Goal: Use online tool/utility

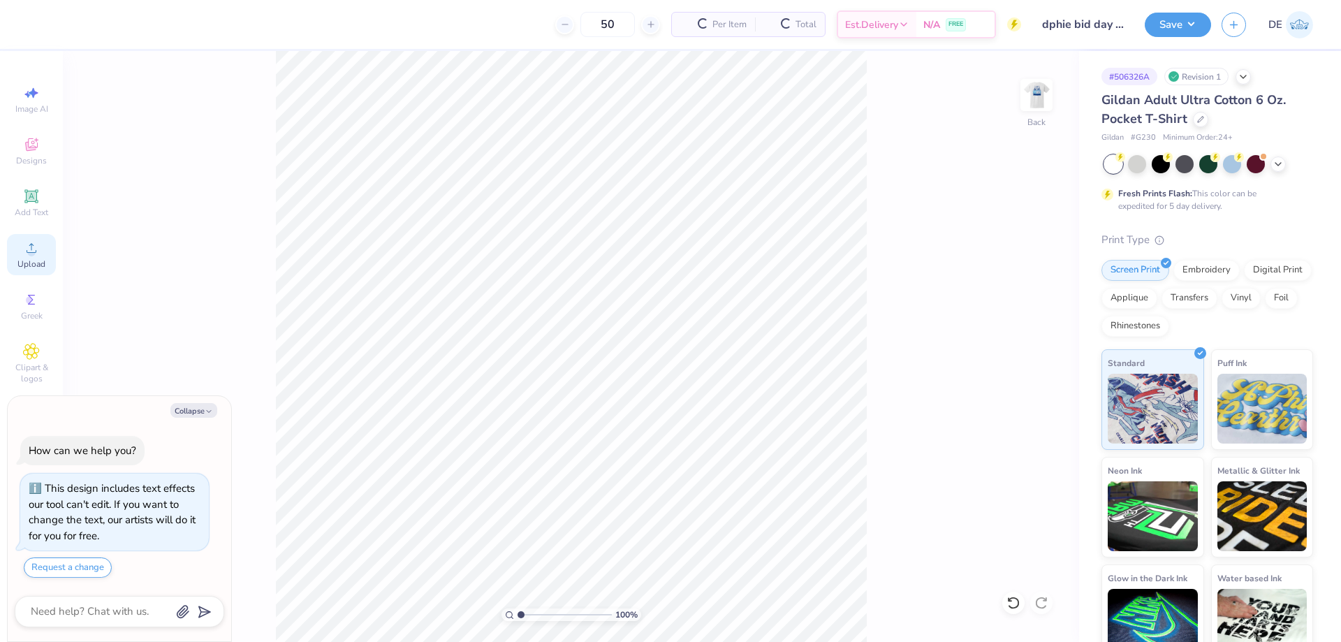
click at [38, 257] on div "Upload" at bounding box center [31, 254] width 49 height 41
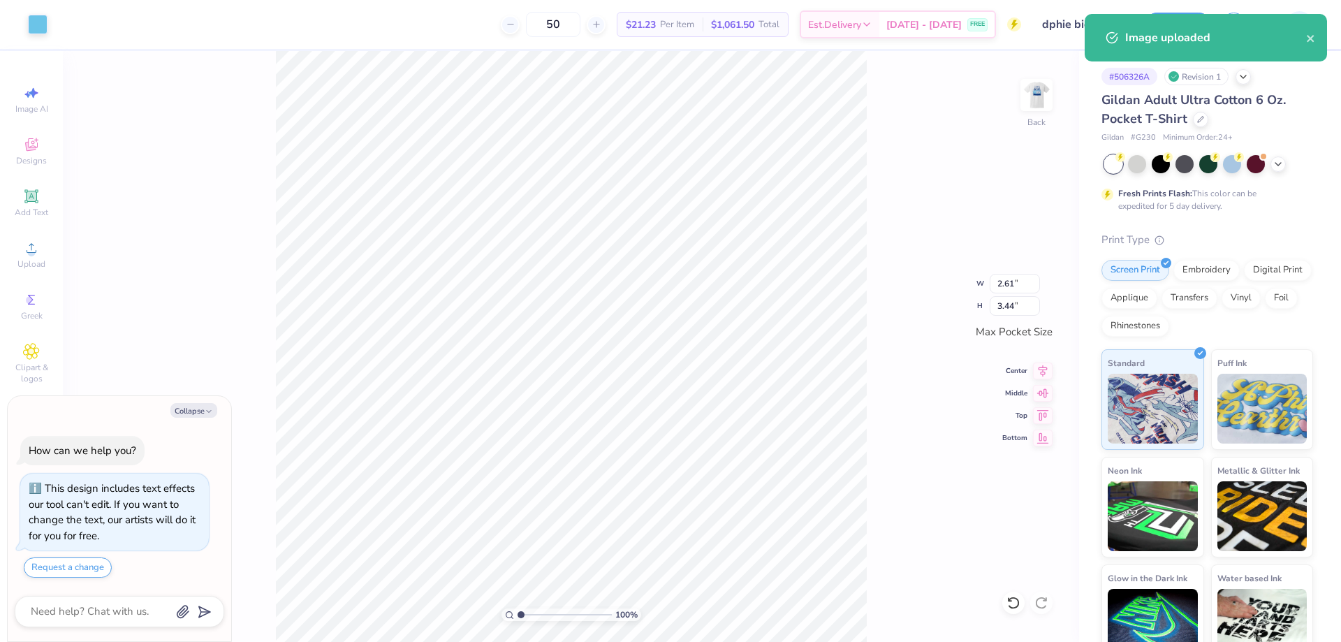
drag, startPoint x: 882, startPoint y: 337, endPoint x: 876, endPoint y: 333, distance: 7.2
click at [882, 337] on div "100 % Back W 2.61 2.61 " H 3.44 3.44 " Max Pocket Size Center Middle Top Bottom" at bounding box center [571, 346] width 1017 height 591
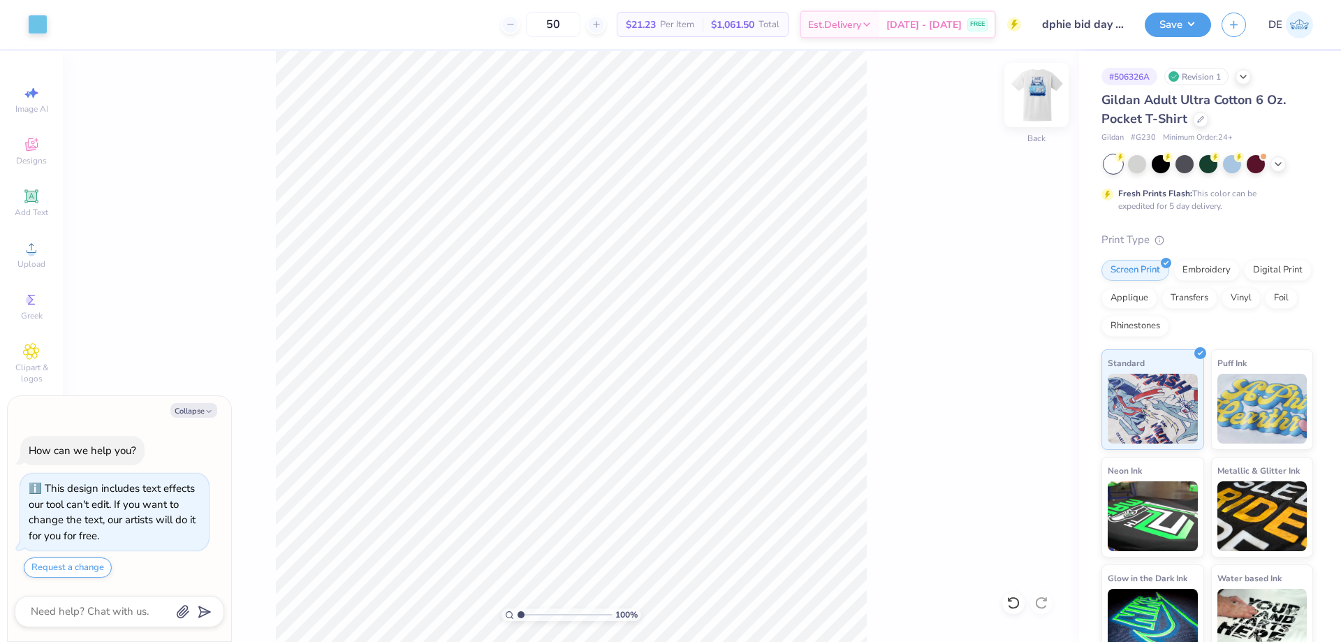
click at [1033, 104] on img at bounding box center [1037, 95] width 56 height 56
click at [17, 242] on div "Upload" at bounding box center [31, 254] width 49 height 41
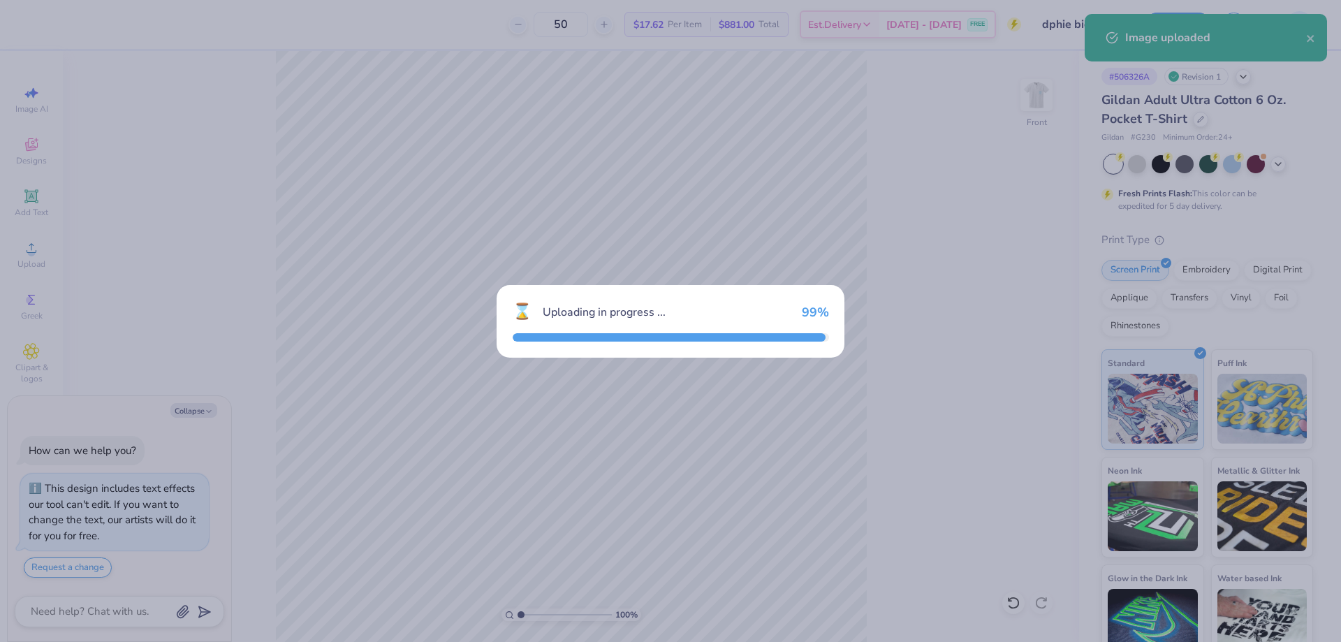
type textarea "x"
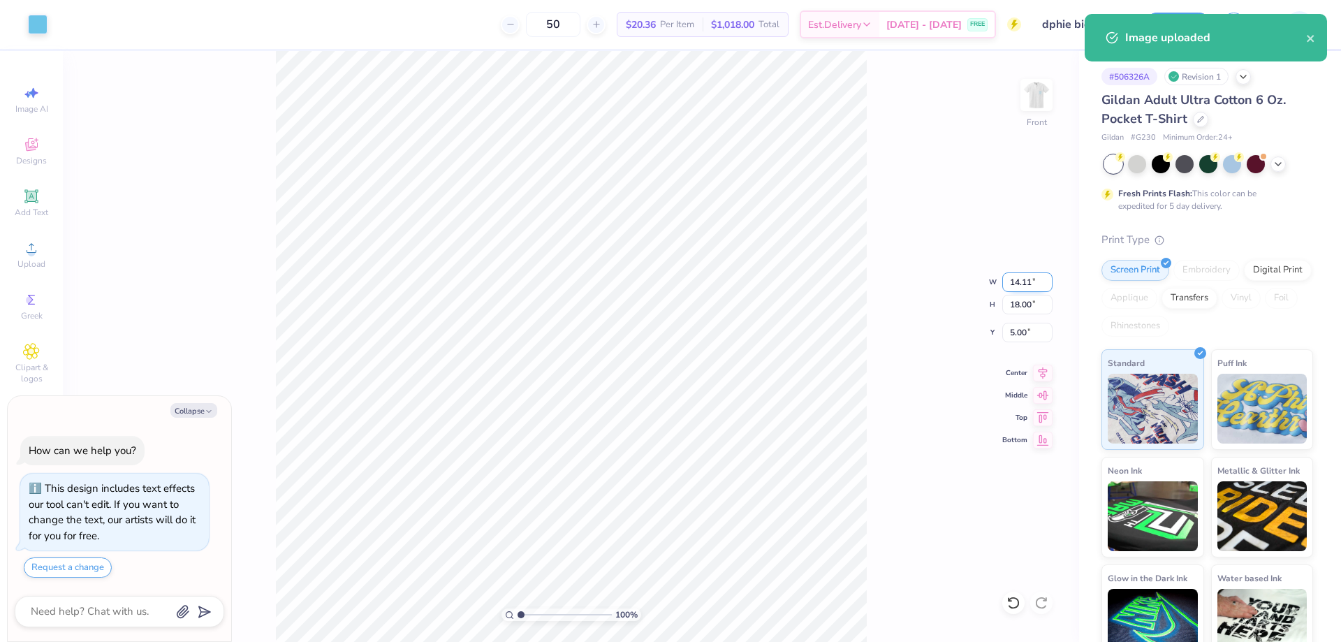
click at [1010, 282] on input "14.11" at bounding box center [1028, 282] width 50 height 20
type input "10"
type textarea "x"
type input "10.00"
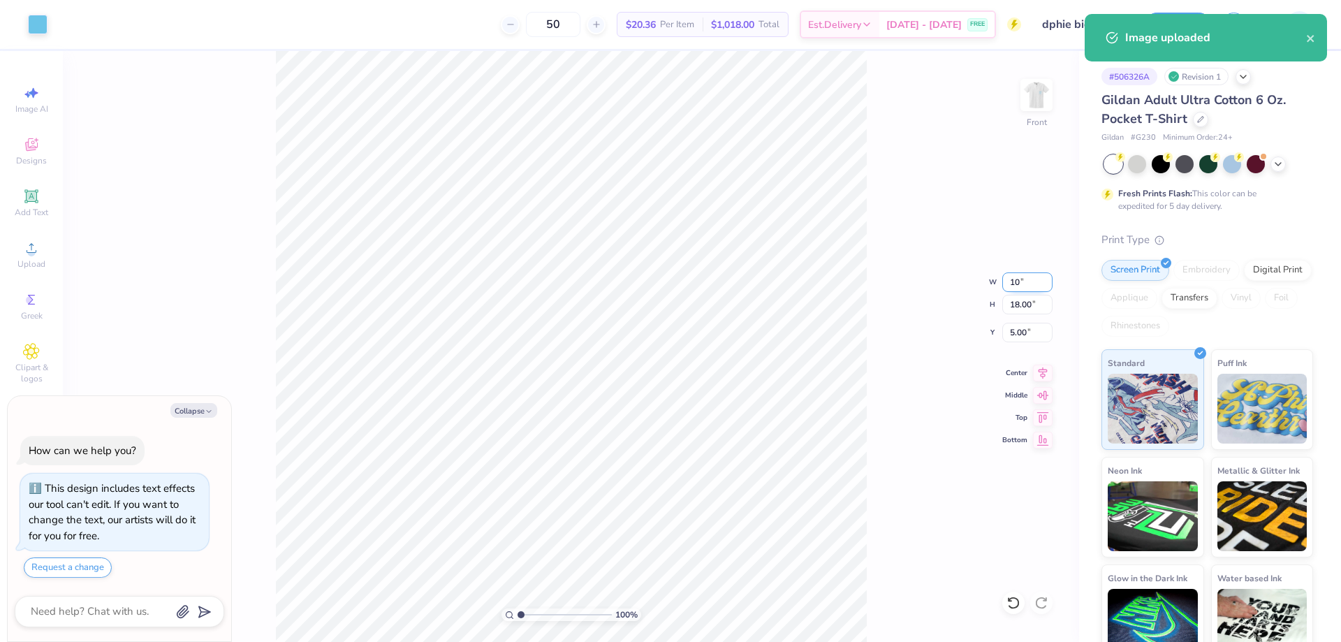
type input "12.76"
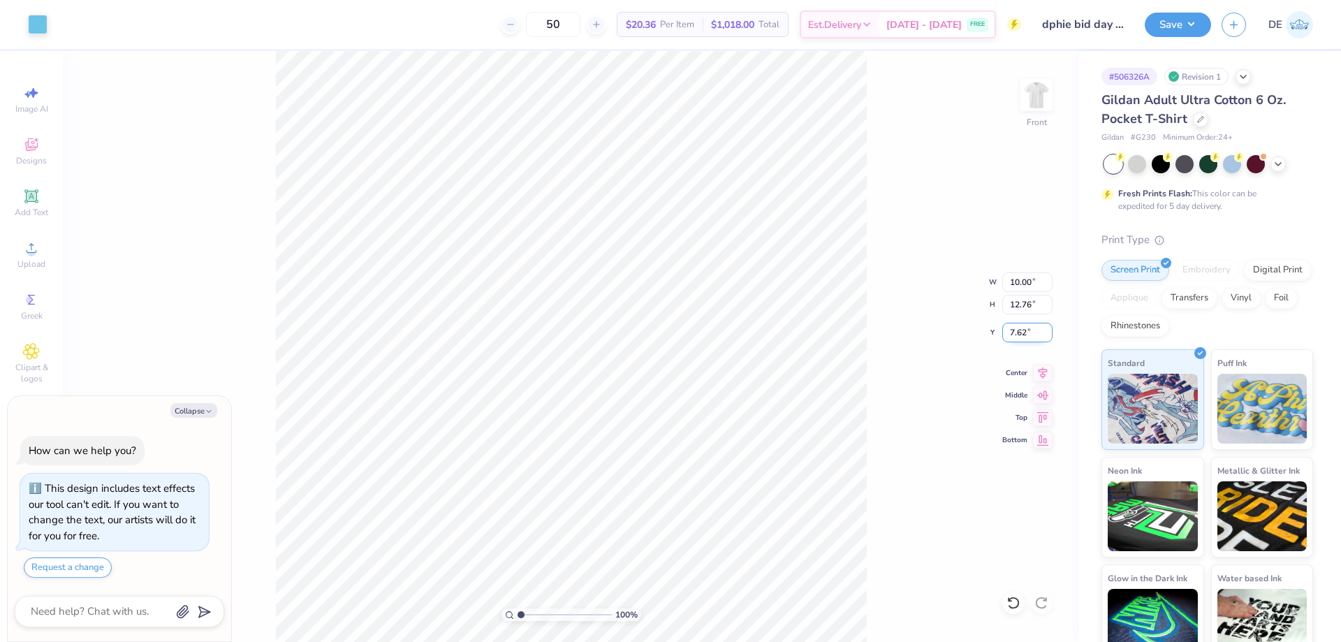
click at [1025, 337] on input "7.62" at bounding box center [1028, 333] width 50 height 20
type input "3"
type textarea "x"
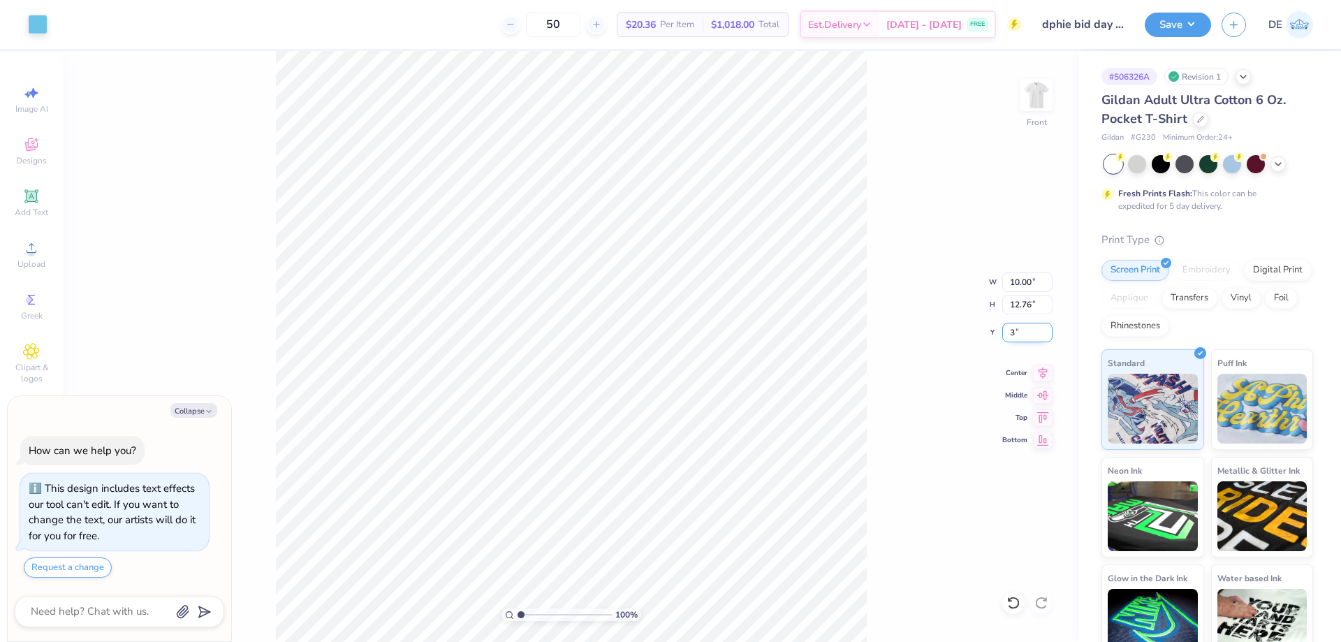
type input "3.00"
click at [1183, 29] on button "Save" at bounding box center [1178, 22] width 66 height 24
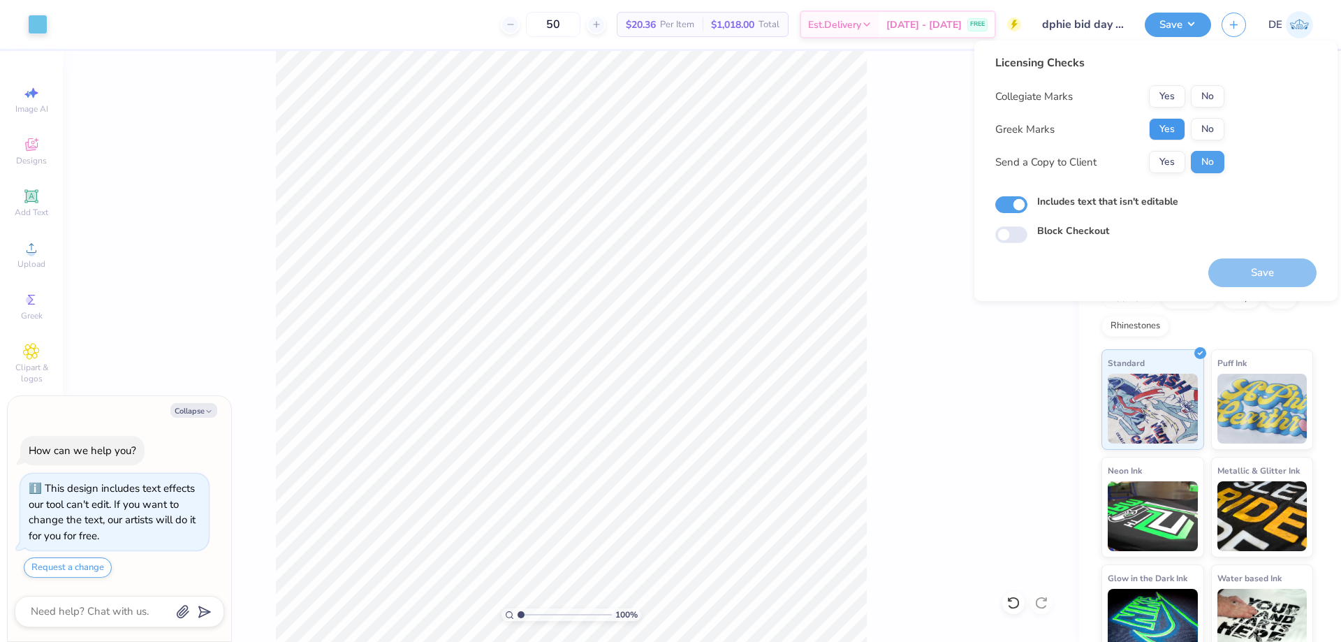
click at [1163, 125] on button "Yes" at bounding box center [1167, 129] width 36 height 22
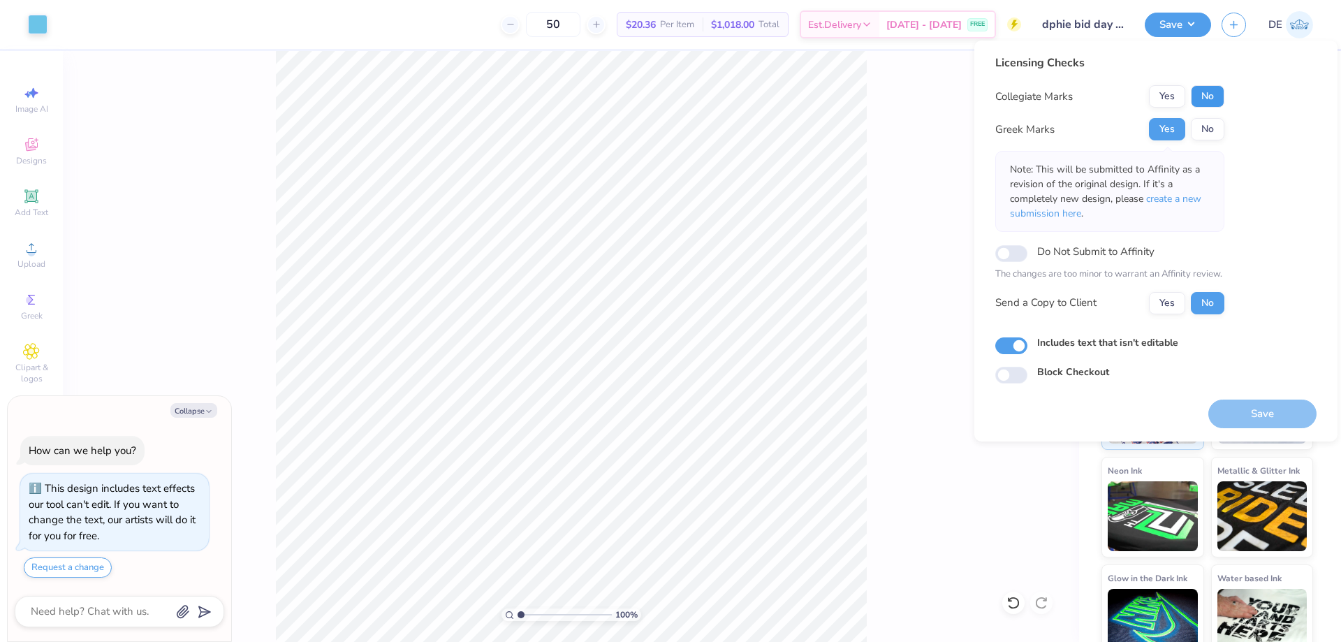
click at [1202, 98] on button "No" at bounding box center [1208, 96] width 34 height 22
click at [1247, 407] on button "Save" at bounding box center [1263, 414] width 108 height 29
type textarea "x"
